Goal: Task Accomplishment & Management: Manage account settings

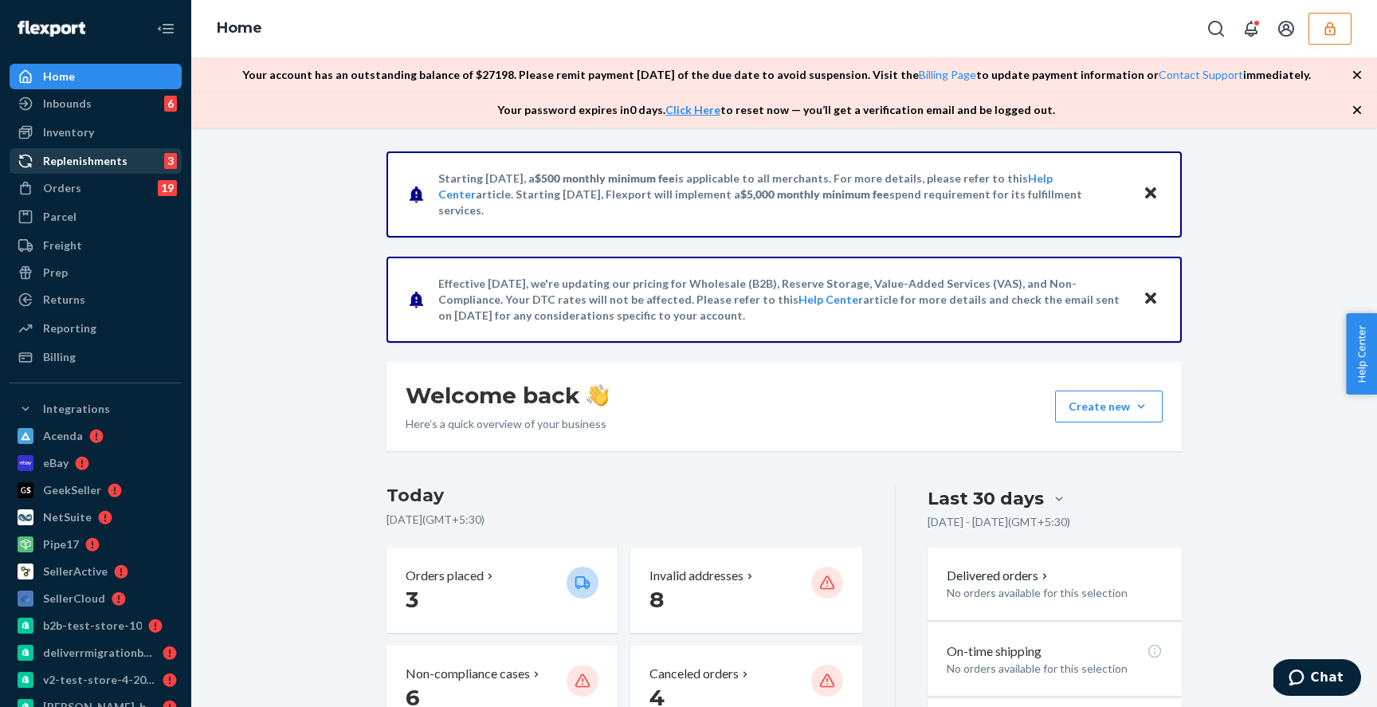
click at [126, 166] on div "Replenishments 3" at bounding box center [95, 161] width 169 height 22
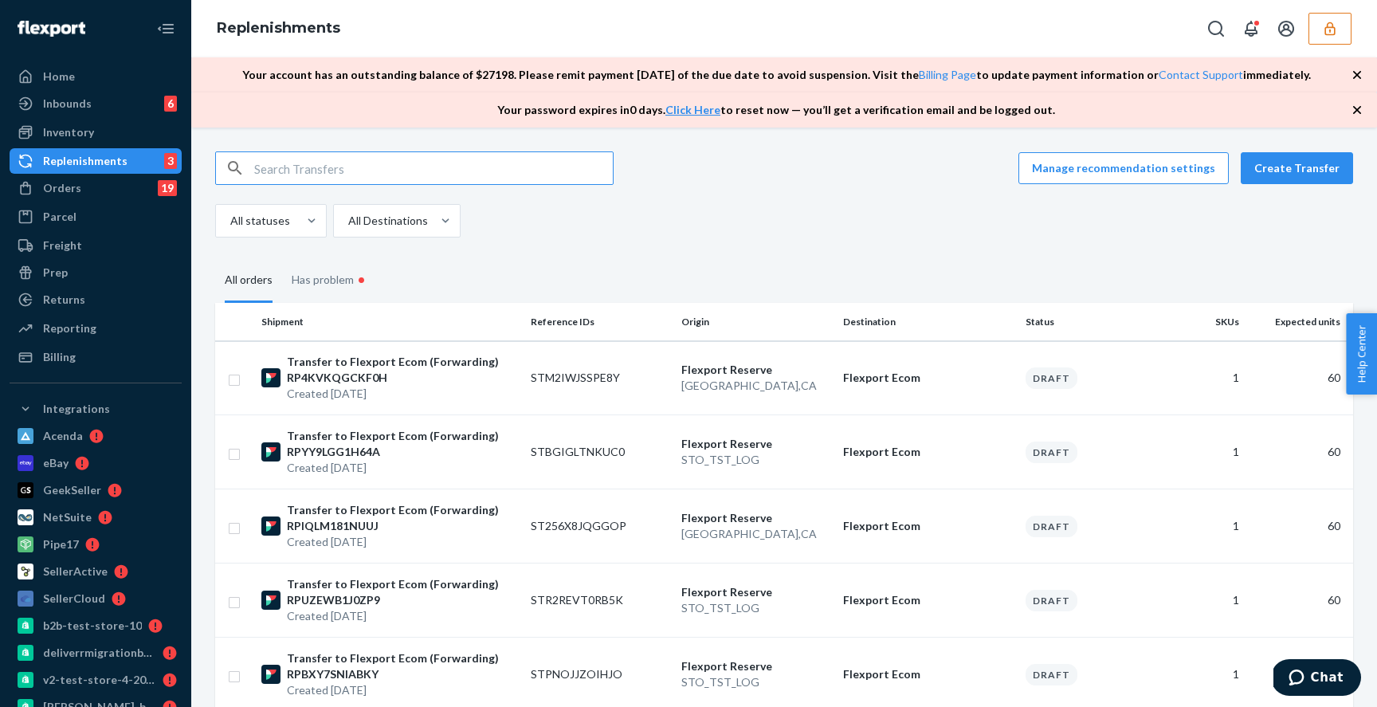
click at [1274, 186] on div "Manage recommendation settings Create Transfer All statuses All Destinations" at bounding box center [784, 194] width 1138 height 86
click at [1295, 175] on button "Create Transfer" at bounding box center [1297, 168] width 112 height 32
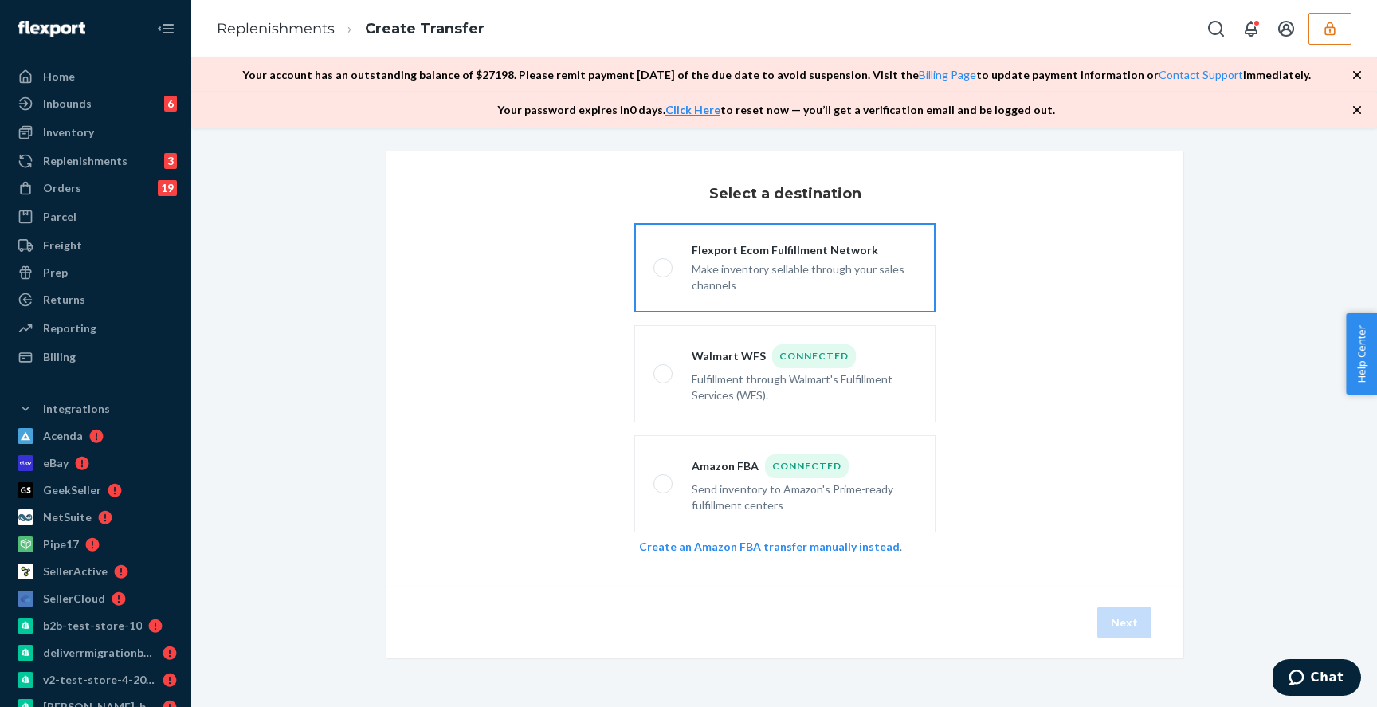
click at [716, 255] on div "Flexport Ecom Fulfillment Network" at bounding box center [804, 250] width 225 height 16
click at [664, 263] on input "Flexport Ecom Fulfillment Network Make inventory sellable through your sales ch…" at bounding box center [659, 268] width 10 height 10
radio input "true"
click at [1107, 624] on button "Next" at bounding box center [1124, 623] width 54 height 32
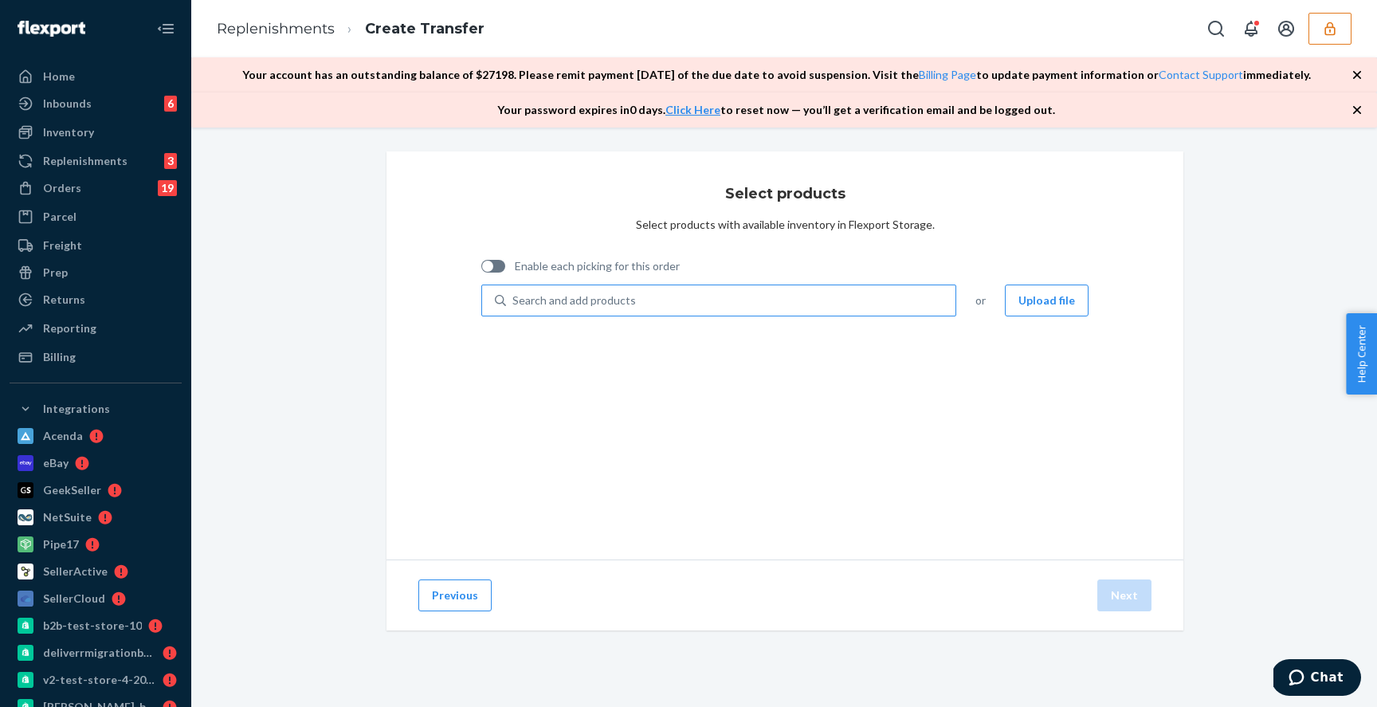
click at [664, 306] on div "Search and add products" at bounding box center [731, 300] width 450 height 29
click at [514, 306] on input "Search and add products" at bounding box center [513, 300] width 2 height 16
type input "coala"
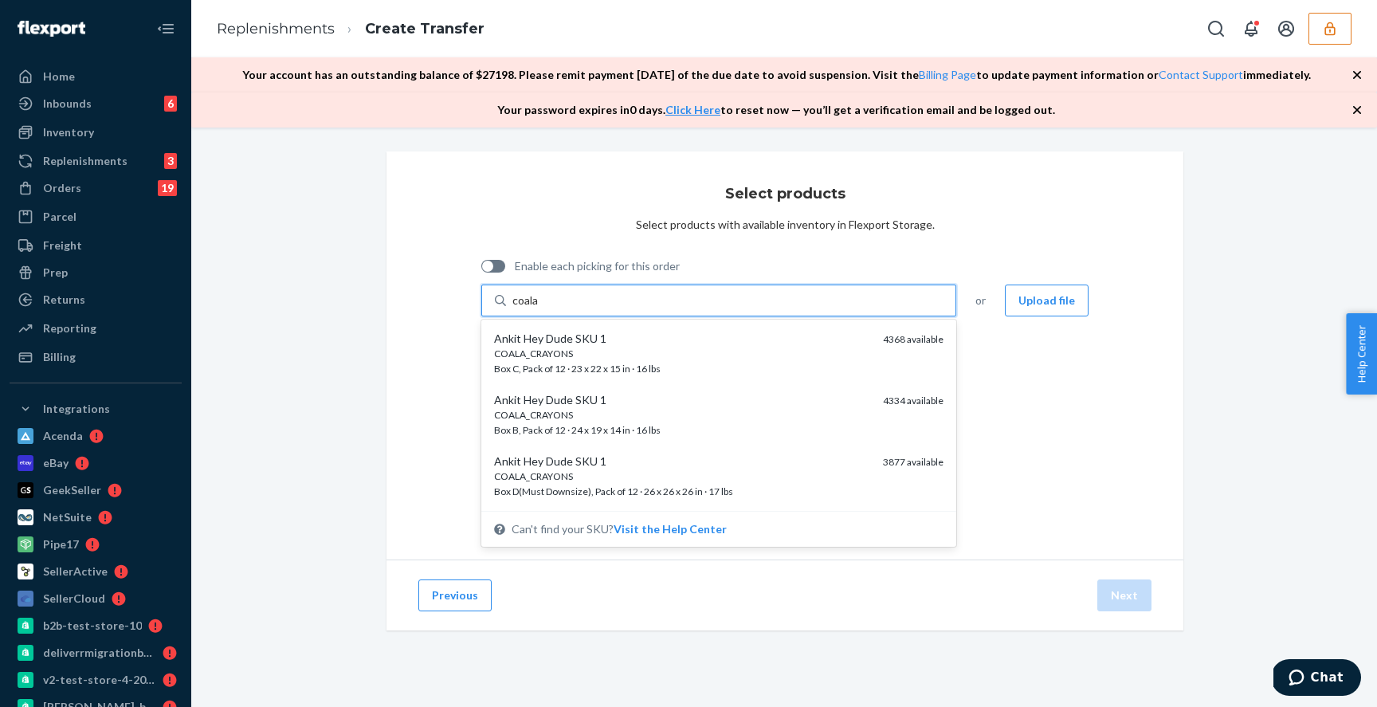
click at [609, 337] on div "Ankit Hey Dude SKU 1" at bounding box center [682, 339] width 376 height 16
click at [540, 308] on input "coala" at bounding box center [525, 300] width 27 height 16
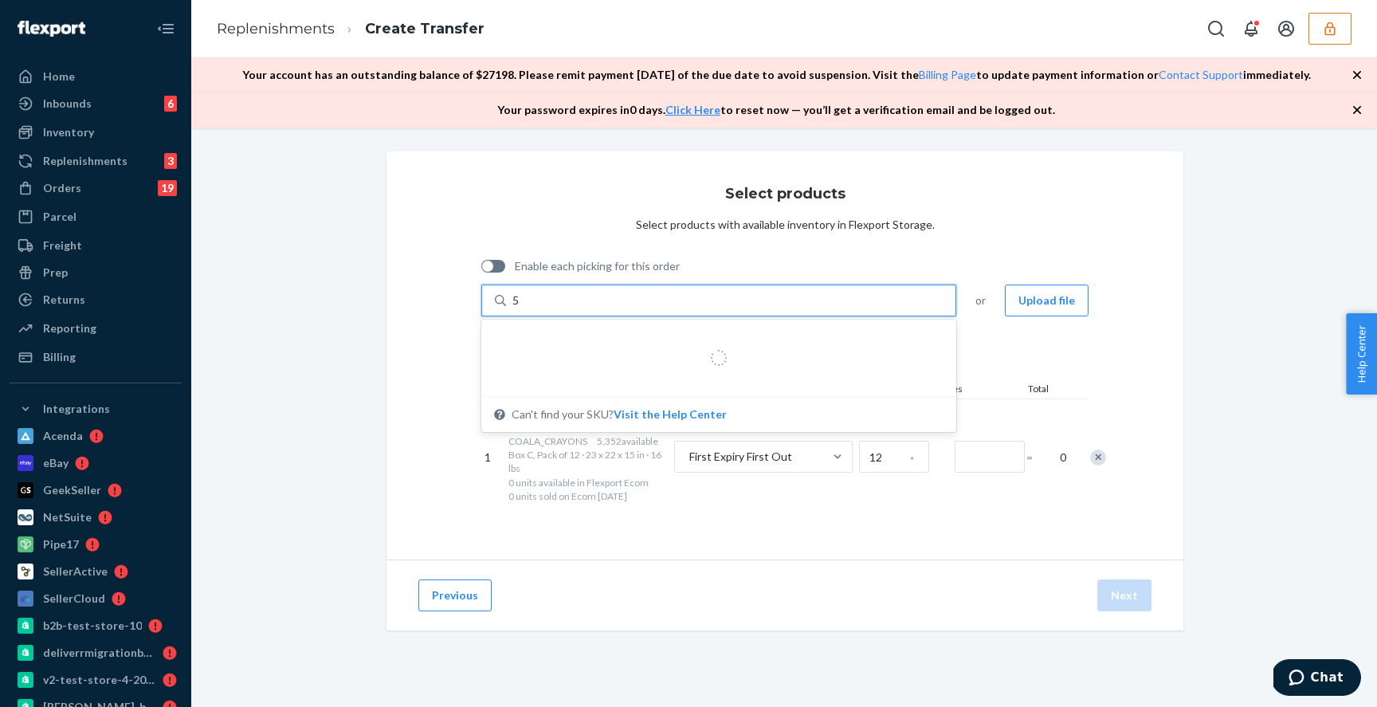
type input "5"
click at [987, 468] on input "Number of boxes" at bounding box center [990, 457] width 70 height 32
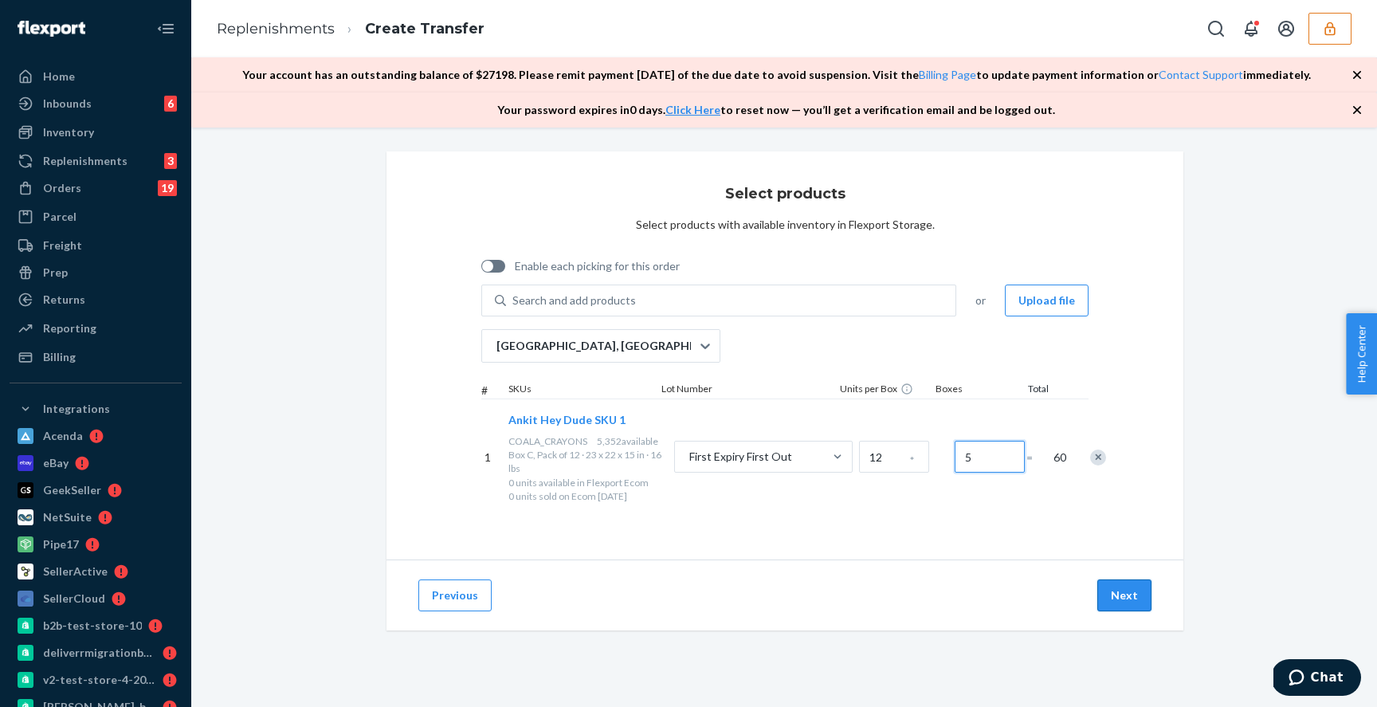
type input "5"
click at [1101, 590] on button "Next" at bounding box center [1124, 595] width 54 height 32
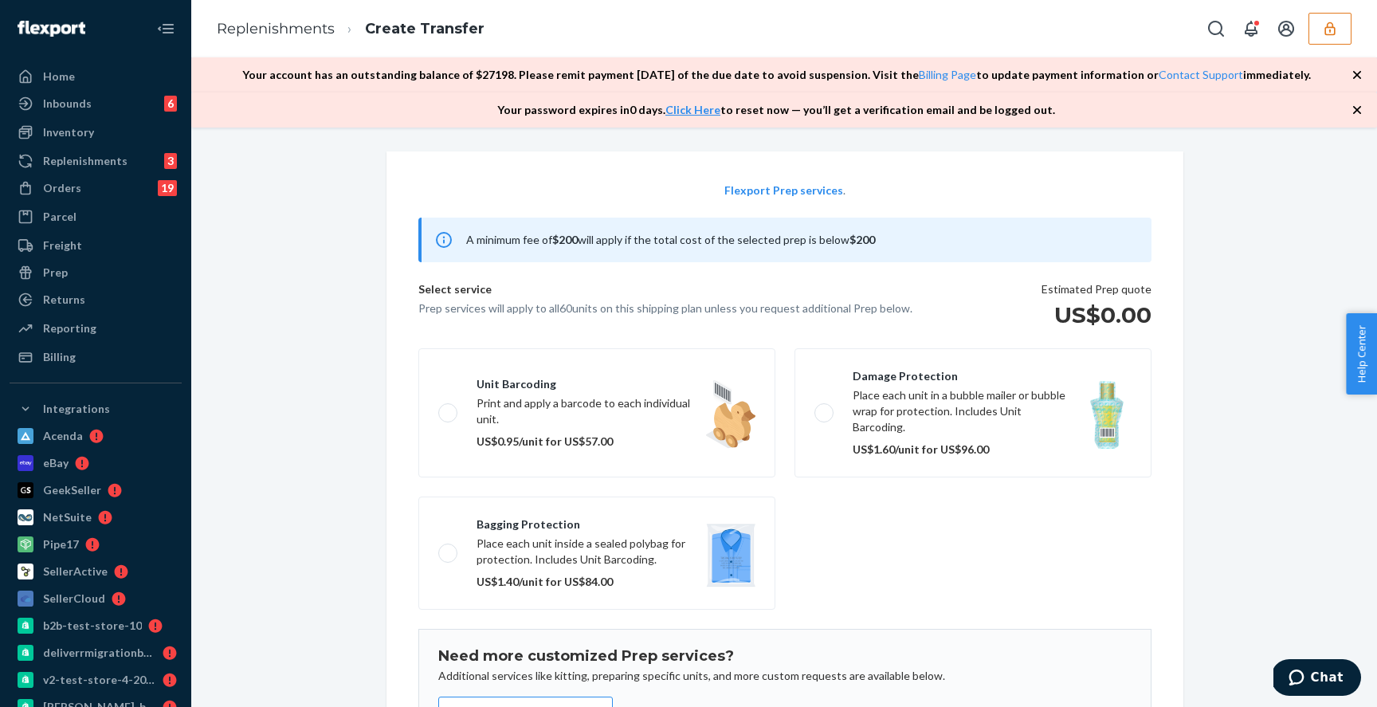
scroll to position [57, 0]
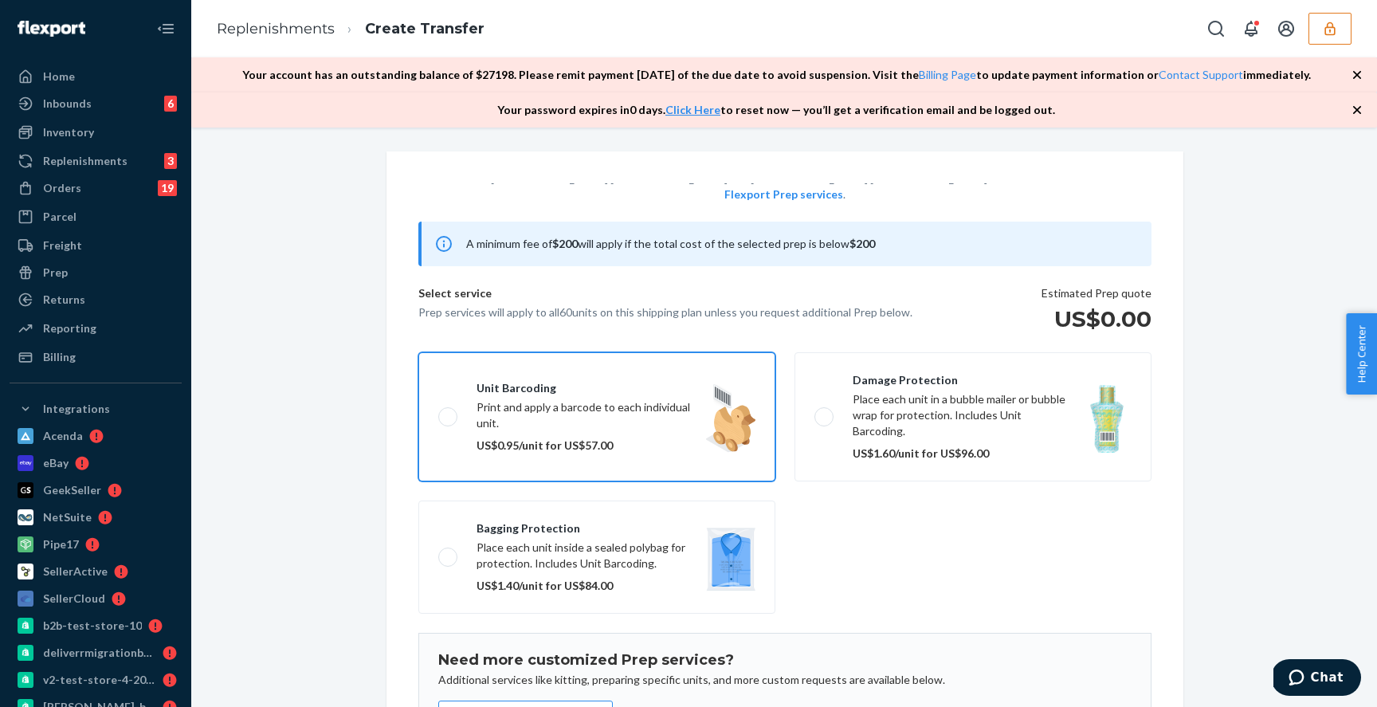
click at [638, 387] on label "Unit barcoding Print and apply a barcode to each individual unit. US$0.95/unit …" at bounding box center [596, 416] width 357 height 129
click at [449, 411] on input "Unit barcoding Print and apply a barcode to each individual unit. US$0.95/unit …" at bounding box center [443, 416] width 10 height 10
checkbox input "true"
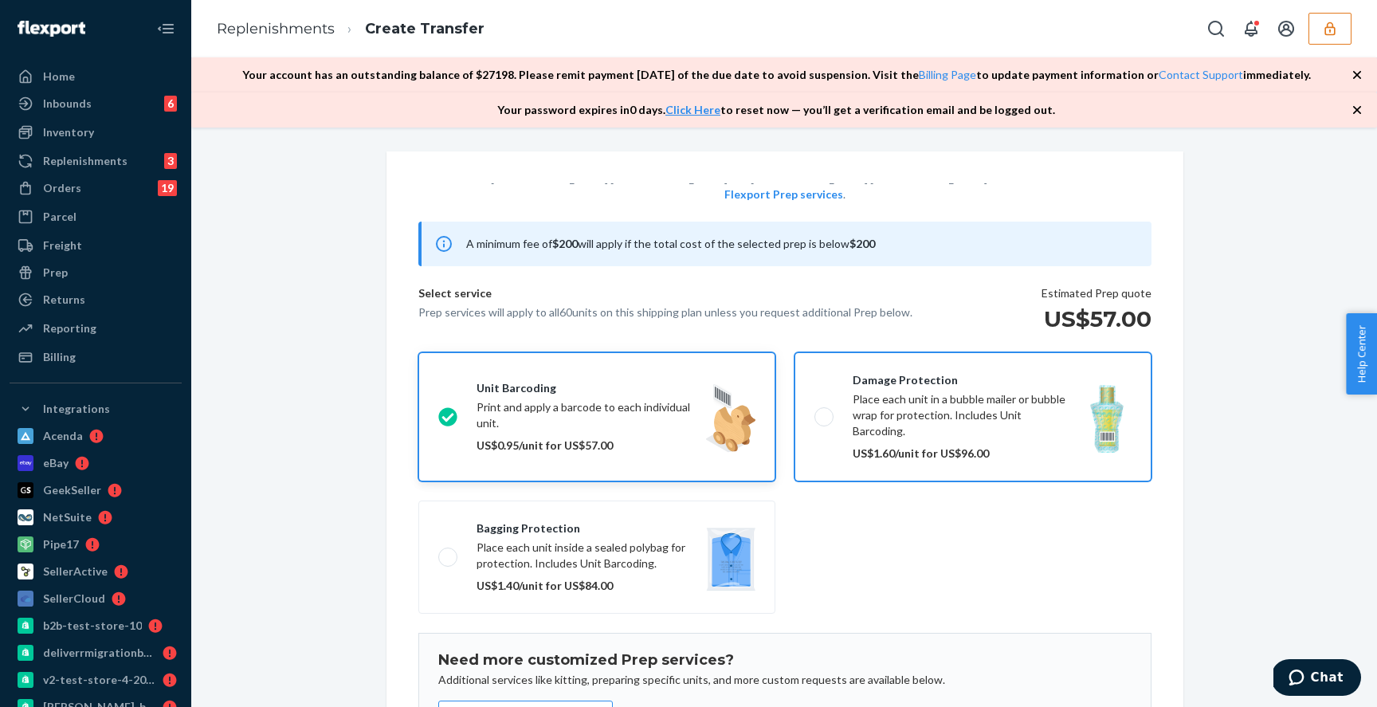
click at [901, 391] on label "Damage protection Place each unit in a bubble mailer or bubble wrap for protect…" at bounding box center [973, 416] width 357 height 129
click at [825, 411] on input "Damage protection Place each unit in a bubble mailer or bubble wrap for protect…" at bounding box center [820, 416] width 10 height 10
checkbox input "true"
checkbox input "false"
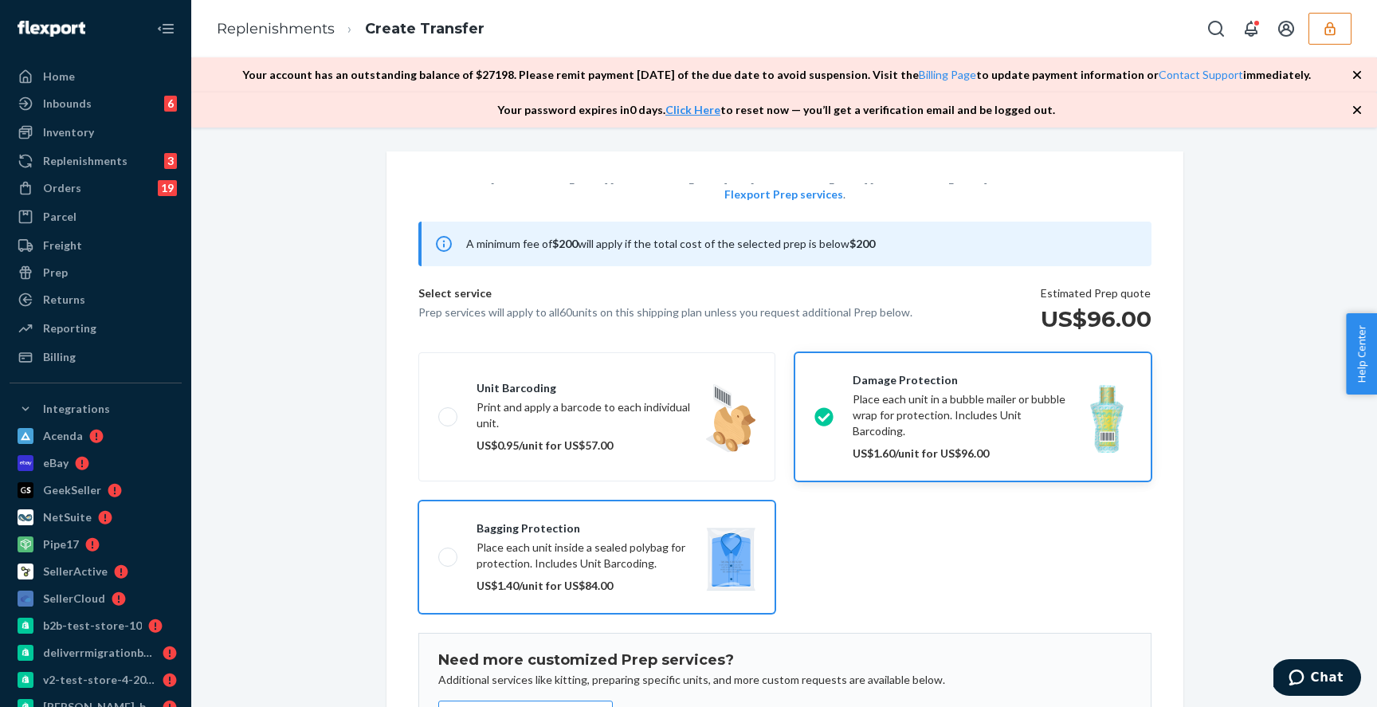
click at [660, 501] on label "Bagging protection Place each unit inside a sealed polybag for protection. Incl…" at bounding box center [596, 557] width 357 height 113
click at [449, 552] on input "Bagging protection Place each unit inside a sealed polybag for protection. Incl…" at bounding box center [443, 557] width 10 height 10
checkbox input "true"
checkbox input "false"
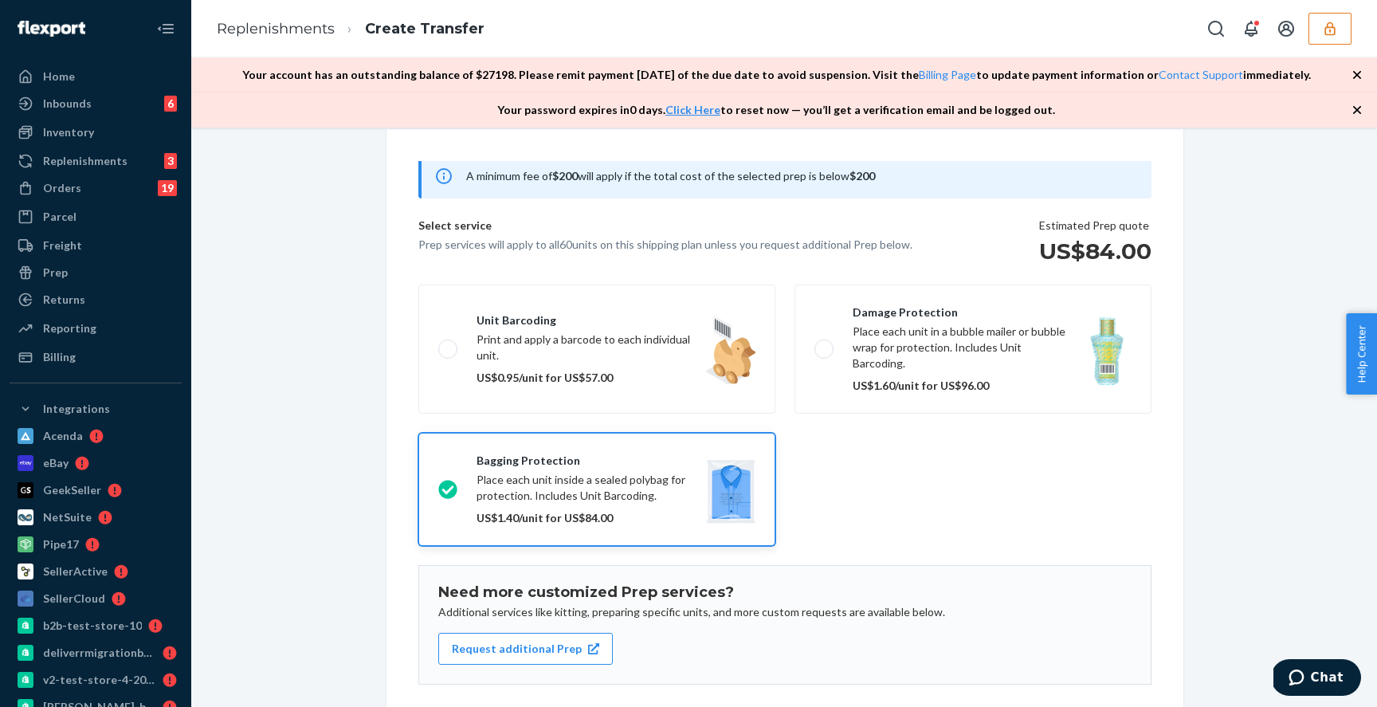
scroll to position [32, 0]
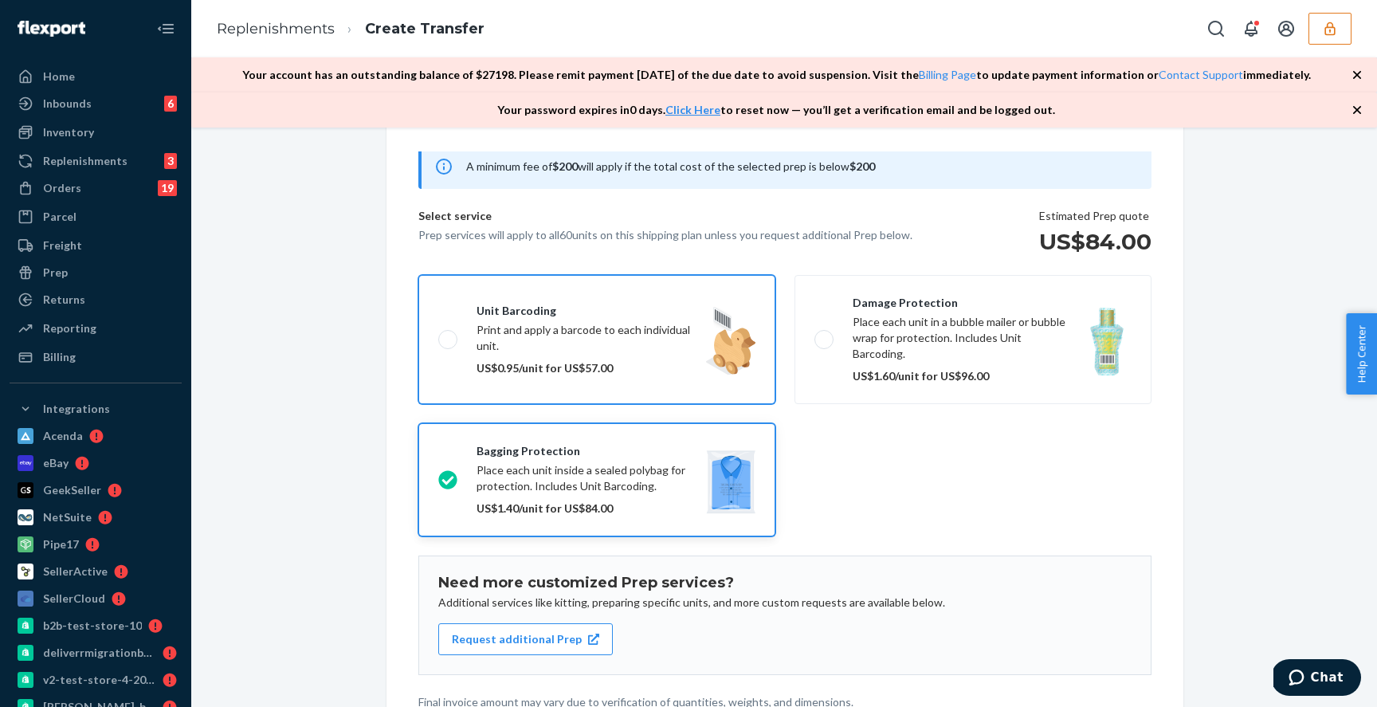
click at [684, 320] on label "Unit barcoding Print and apply a barcode to each individual unit. US$0.95/unit …" at bounding box center [596, 339] width 357 height 129
click at [449, 334] on input "Unit barcoding Print and apply a barcode to each individual unit. US$0.95/unit …" at bounding box center [443, 339] width 10 height 10
checkbox input "true"
checkbox input "false"
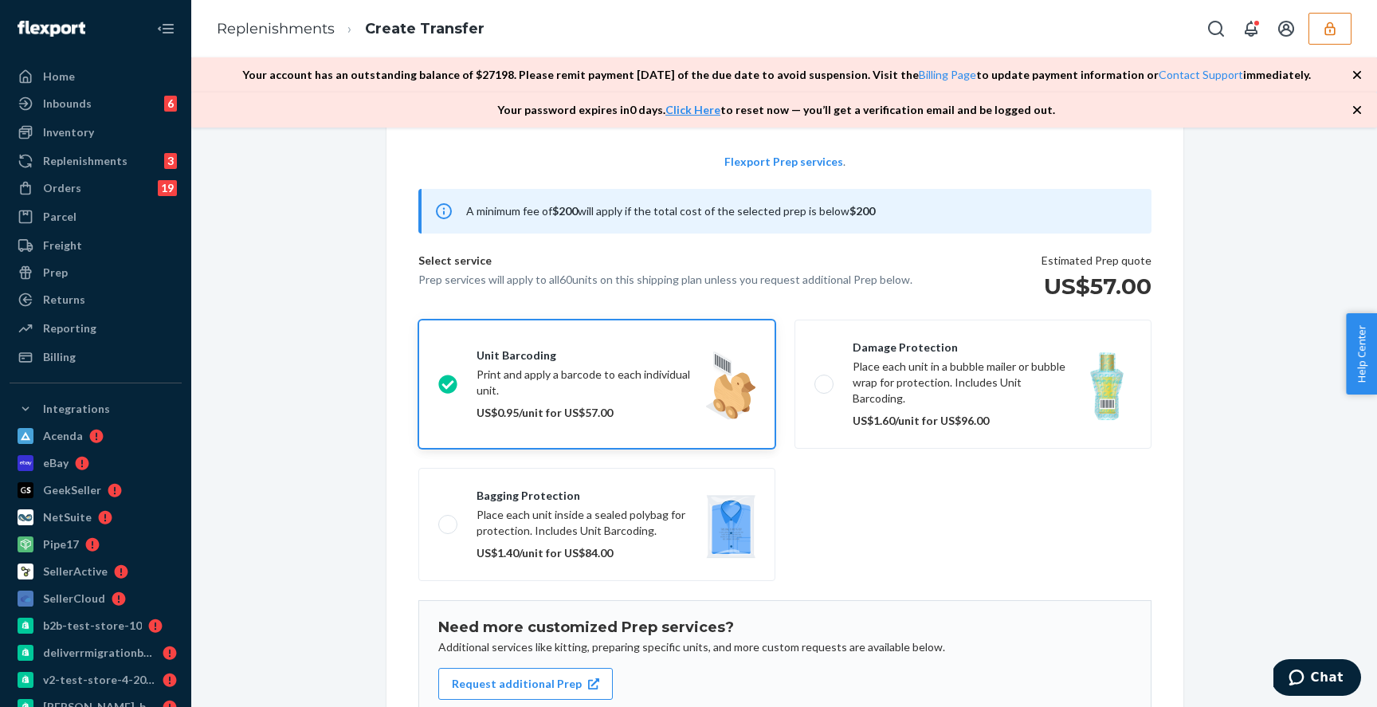
scroll to position [45, 0]
